Goal: Task Accomplishment & Management: Use online tool/utility

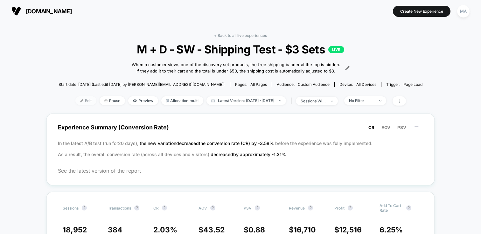
click at [75, 103] on span "Edit" at bounding box center [85, 100] width 21 height 9
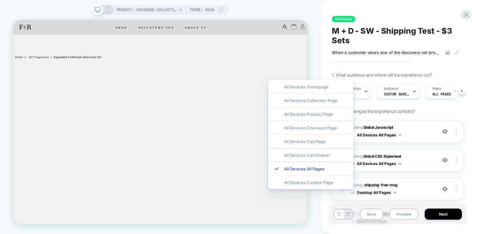
click at [445, 129] on img at bounding box center [445, 131] width 5 height 5
click at [423, 146] on div "1 Adding Global Javascript on All Devices All Pages Add Before Add After Target…" at bounding box center [398, 225] width 132 height 211
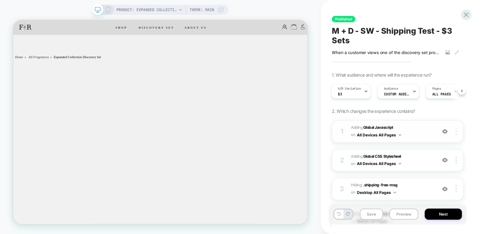
click at [346, 130] on div "1 Adding Global Javascript on All Devices All Pages Add Before Add After Target…" at bounding box center [398, 131] width 132 height 23
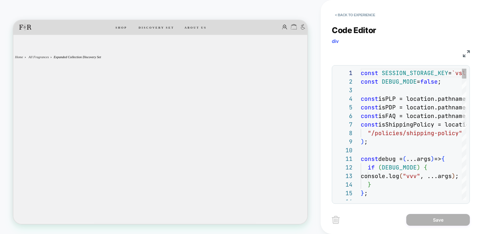
scroll to position [86, 0]
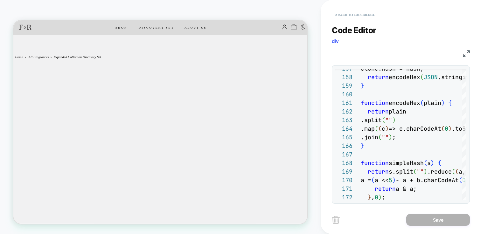
click at [336, 11] on button "< Back to experience" at bounding box center [355, 15] width 46 height 10
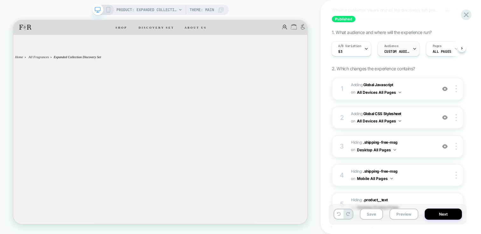
scroll to position [60, 0]
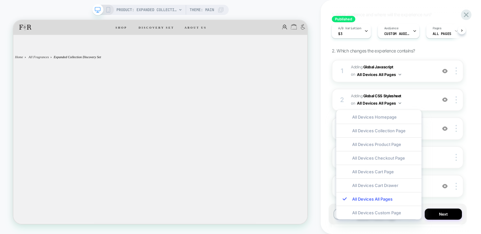
click at [472, 95] on div "Published M + D - SW - Shipping Test - $3 Sets When a customer views one of the…" at bounding box center [401, 117] width 160 height 234
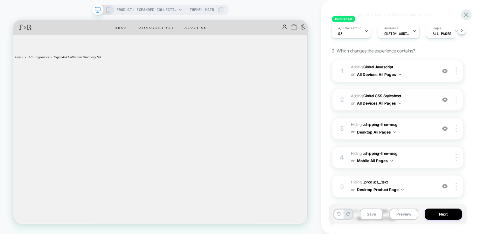
click at [462, 100] on div at bounding box center [458, 99] width 12 height 7
click at [446, 98] on img at bounding box center [445, 99] width 5 height 5
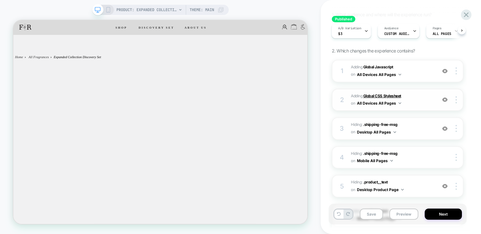
click at [382, 96] on b "Global CSS Stylesheet" at bounding box center [383, 96] width 38 height 5
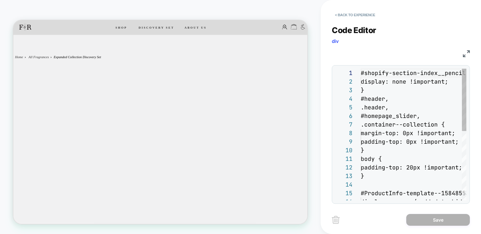
scroll to position [86, 0]
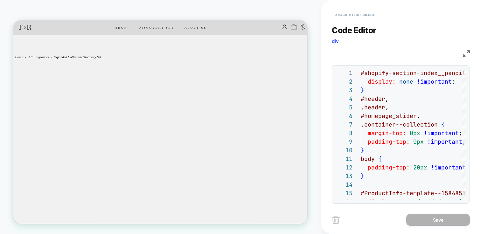
click at [343, 17] on button "< Back to experience" at bounding box center [355, 15] width 46 height 10
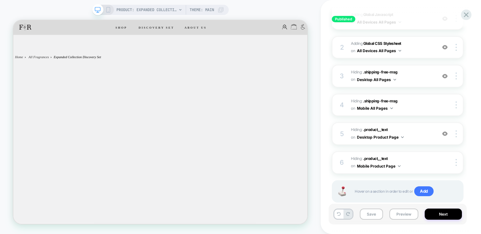
scroll to position [129, 0]
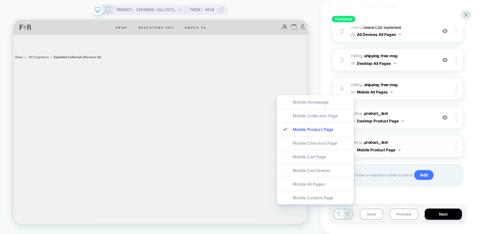
click at [368, 159] on div "1 Adding Global Javascript on All Devices All Pages Add Before Add After Target…" at bounding box center [398, 96] width 132 height 211
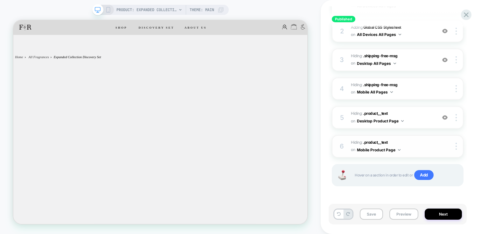
click at [0, 0] on span ".product__text" at bounding box center [0, 0] width 0 height 0
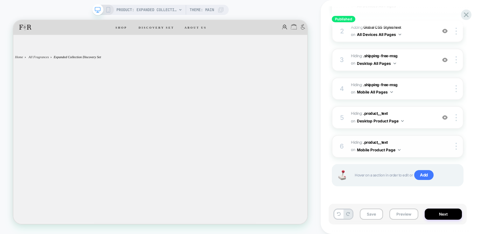
click at [0, 0] on button "Mobile Product Page" at bounding box center [0, 0] width 0 height 0
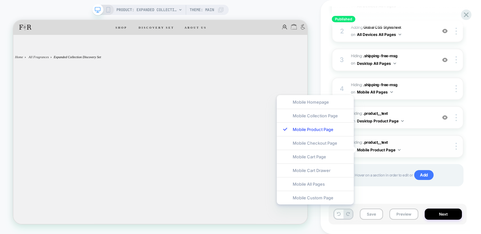
click at [0, 0] on button "Mobile Product Page" at bounding box center [0, 0] width 0 height 0
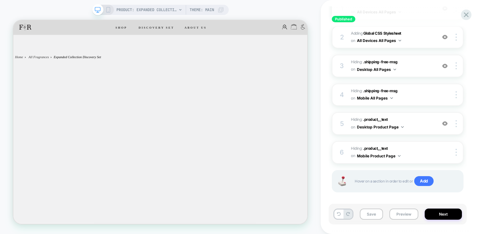
scroll to position [122, 0]
click at [342, 38] on div "2" at bounding box center [342, 37] width 6 height 11
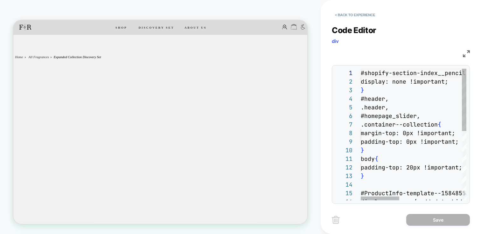
scroll to position [0, 21]
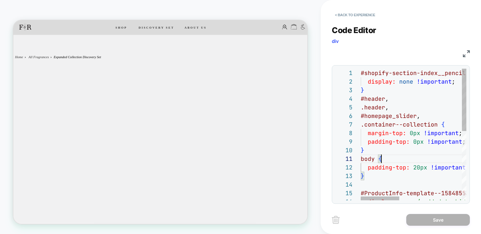
type textarea "**********"
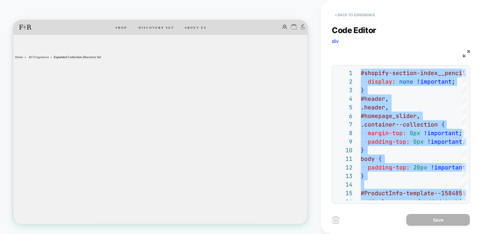
click at [0, 0] on button "< Back to experience" at bounding box center [0, 0] width 0 height 0
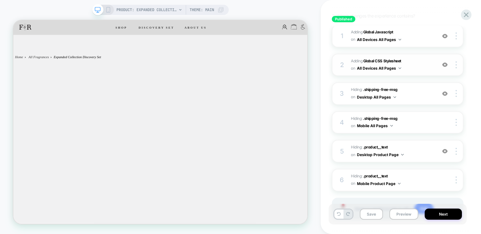
scroll to position [87, 0]
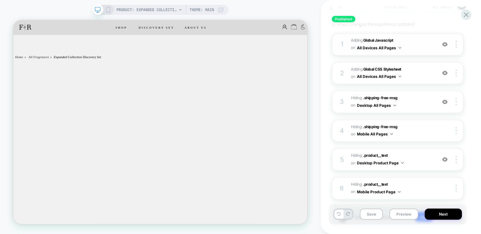
click at [82, 175] on div "1" at bounding box center [67, 177] width 28 height 5
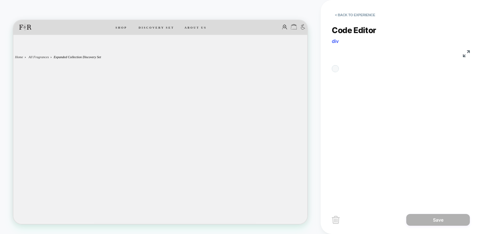
scroll to position [86, 0]
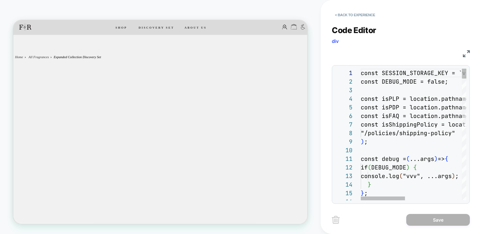
type textarea "**********"
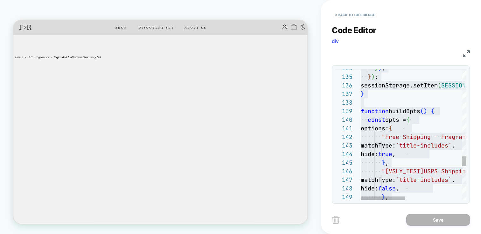
scroll to position [0, 0]
